Goal: Task Accomplishment & Management: Complete application form

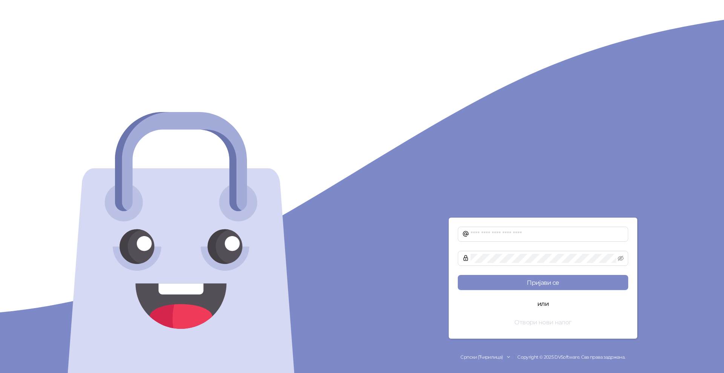
click at [545, 323] on button "Отвори нови налог" at bounding box center [543, 321] width 170 height 15
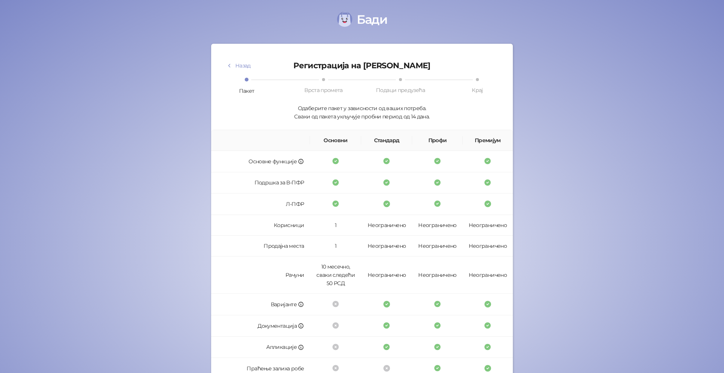
drag, startPoint x: 29, startPoint y: 29, endPoint x: 17, endPoint y: 3, distance: 28.2
click at [28, 28] on div "[PERSON_NAME] Назад Регистрација на [PERSON_NAME] Пакет Врста промета Подаци пр…" at bounding box center [362, 246] width 724 height 492
click at [423, 36] on div "[PERSON_NAME] Назад Регистрација на [PERSON_NAME] Пакет Врста промета Подаци пр…" at bounding box center [362, 246] width 724 height 492
